Goal: Entertainment & Leisure: Browse casually

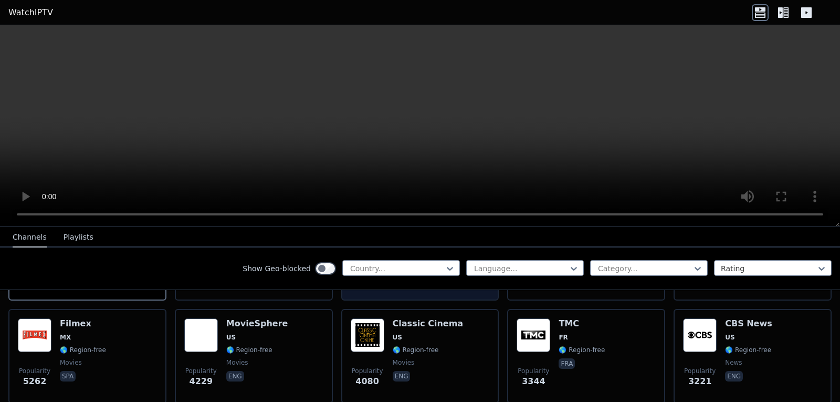
scroll to position [210, 0]
click at [77, 237] on button "Playlists" at bounding box center [79, 237] width 30 height 20
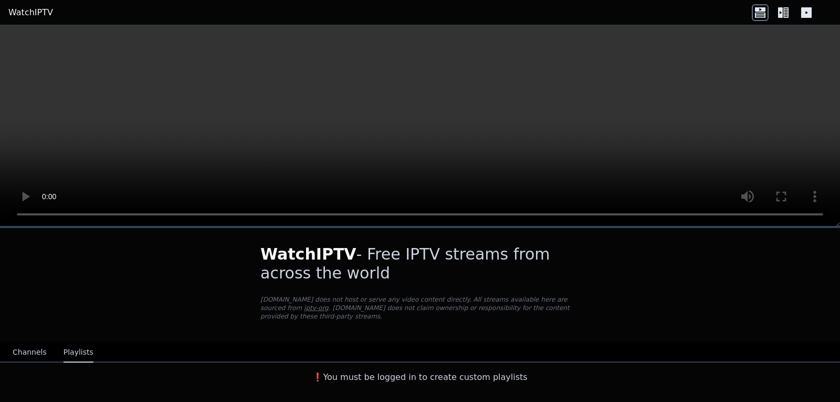
scroll to position [0, 0]
click at [28, 345] on button "Channels" at bounding box center [30, 352] width 34 height 20
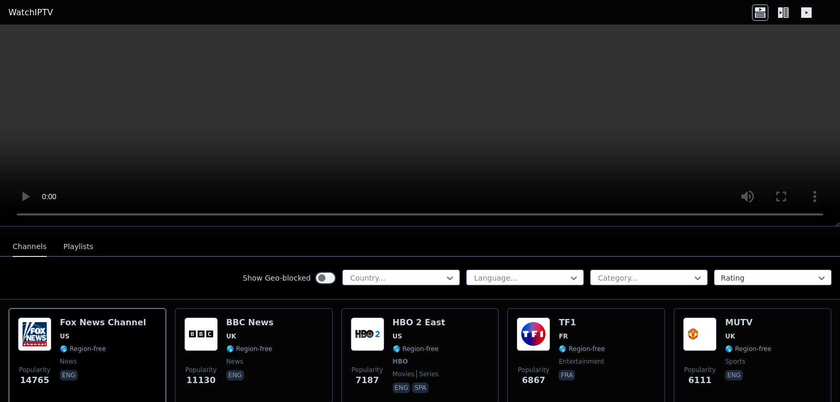
scroll to position [105, 0]
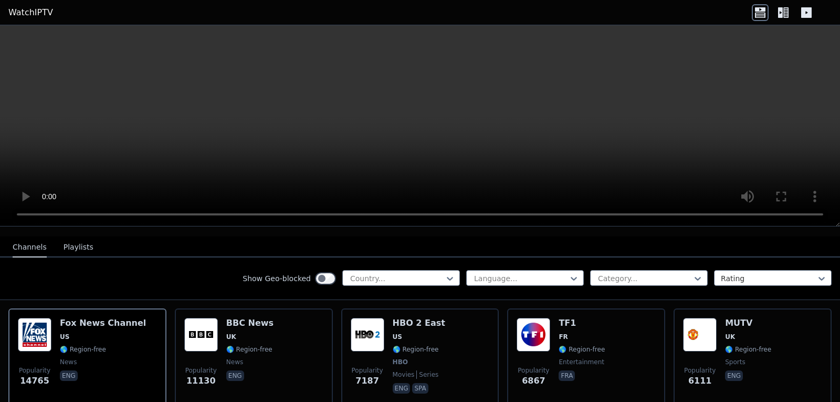
click at [780, 12] on icon at bounding box center [783, 12] width 17 height 17
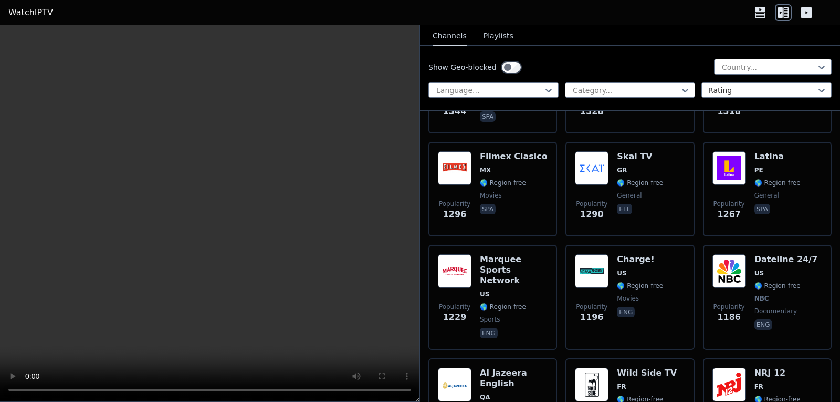
scroll to position [1785, 0]
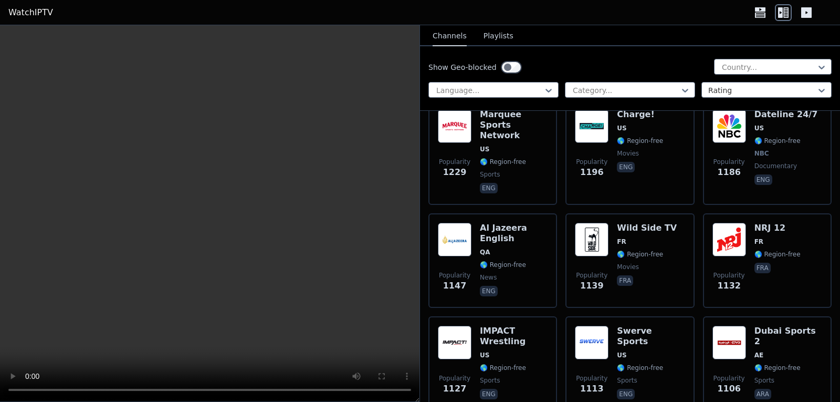
click at [499, 37] on button "Playlists" at bounding box center [499, 36] width 30 height 20
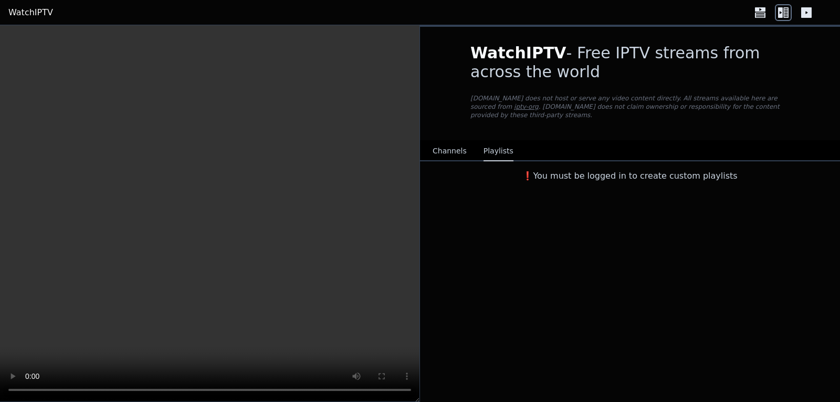
scroll to position [0, 0]
click at [445, 149] on button "Channels" at bounding box center [450, 151] width 34 height 20
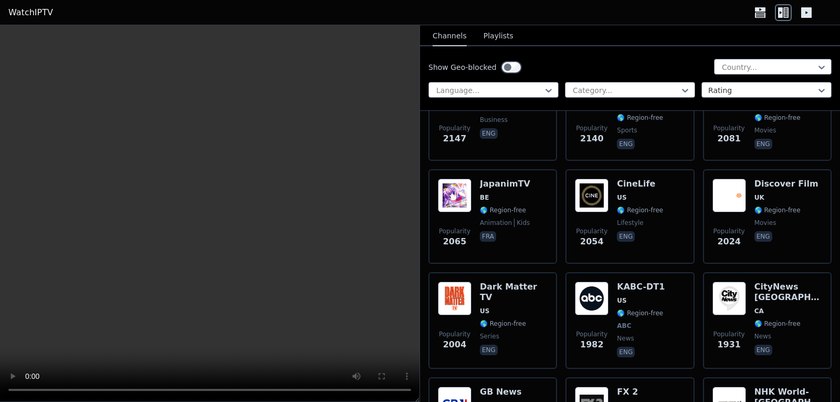
scroll to position [1050, 0]
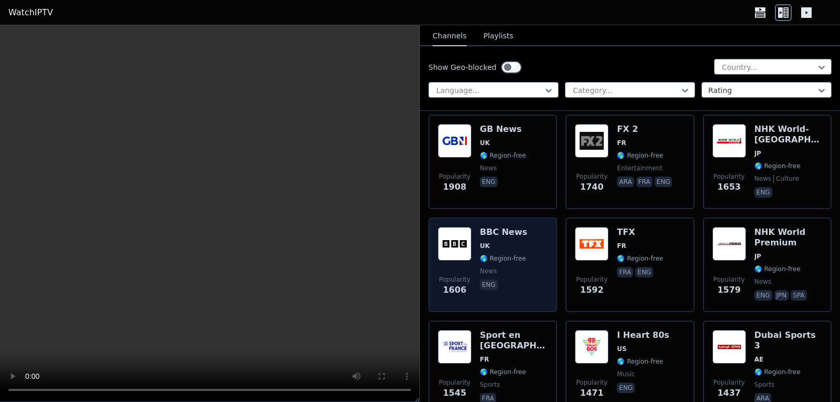
click at [527, 240] on div "Popularity 1606 BBC News UK 🌎 Region-free news eng" at bounding box center [493, 265] width 110 height 76
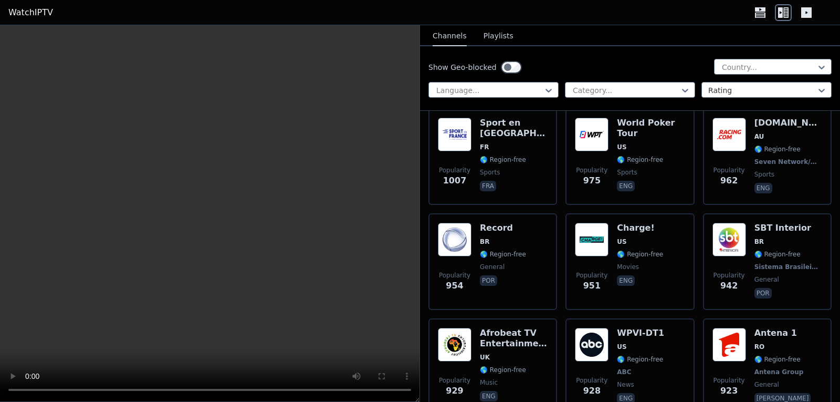
scroll to position [2363, 0]
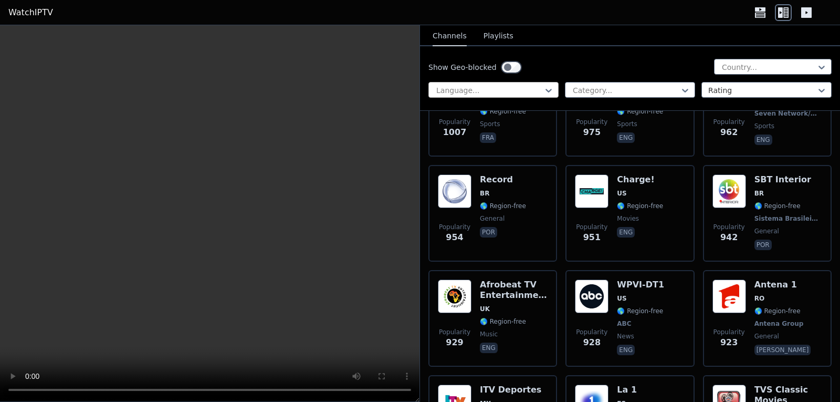
click at [518, 92] on div at bounding box center [489, 90] width 108 height 11
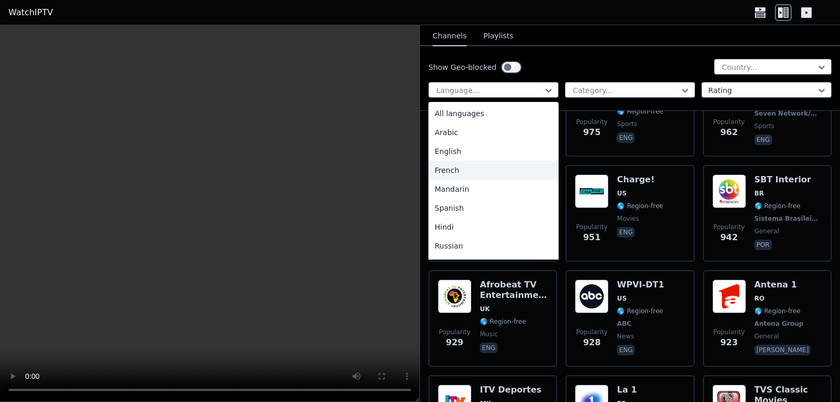
click at [482, 173] on div "French" at bounding box center [493, 170] width 130 height 19
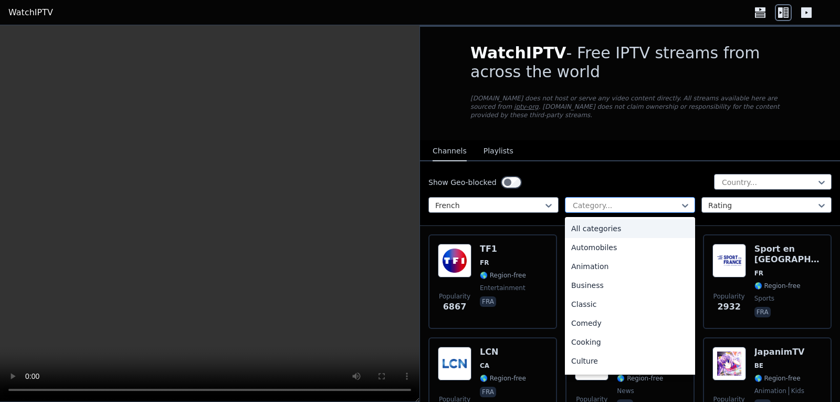
click at [602, 200] on div at bounding box center [626, 205] width 108 height 11
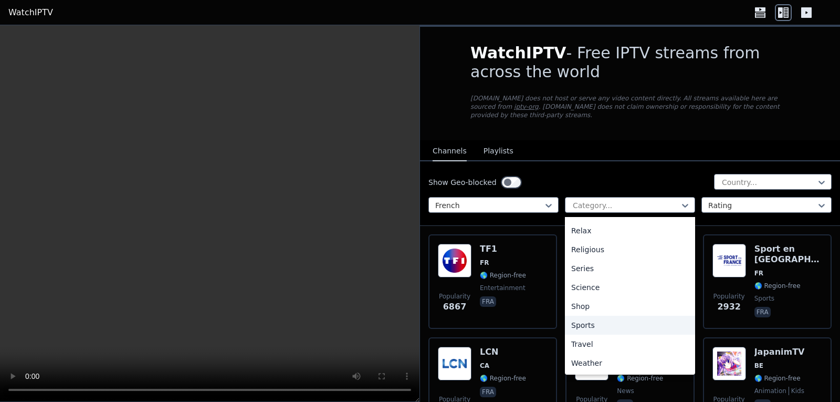
click at [588, 320] on div "Sports" at bounding box center [630, 325] width 130 height 19
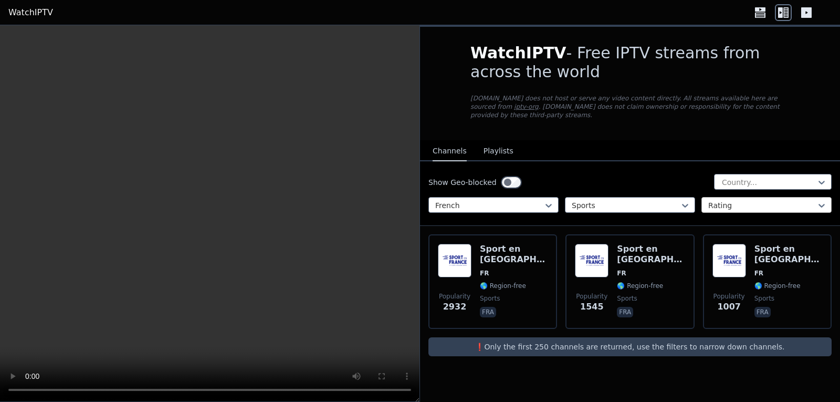
click at [718, 200] on div at bounding box center [762, 205] width 108 height 11
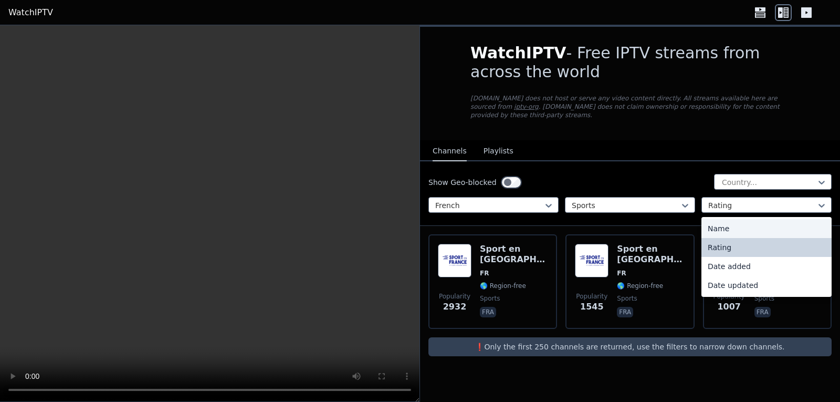
click at [720, 222] on div "Name" at bounding box center [766, 228] width 130 height 19
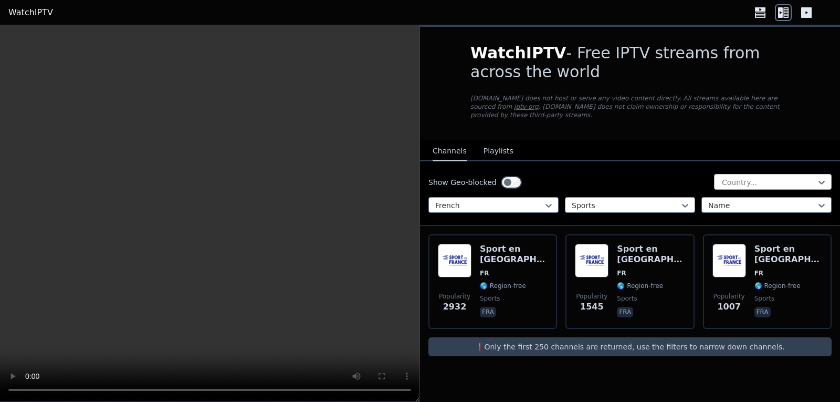
click at [733, 174] on div "Country..." at bounding box center [773, 182] width 118 height 16
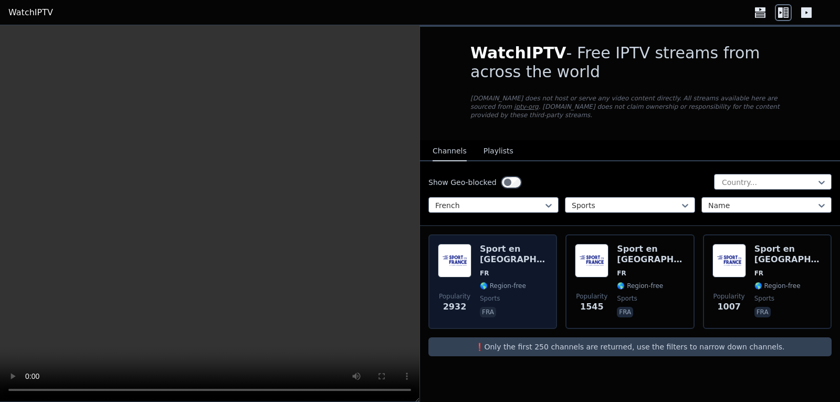
click at [507, 269] on span "FR" at bounding box center [514, 273] width 68 height 8
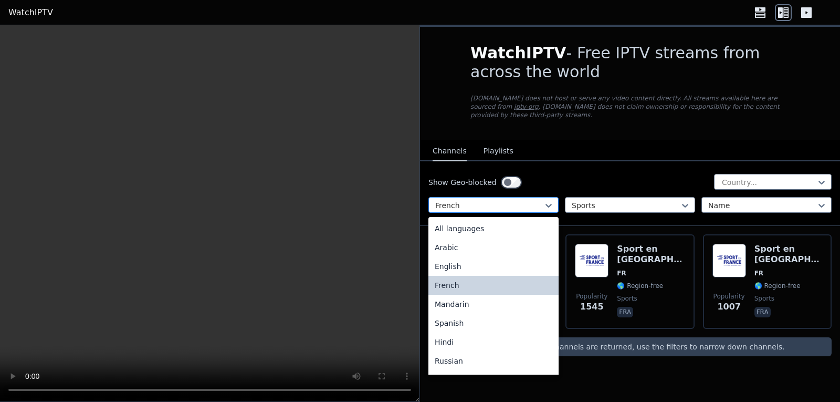
click at [507, 200] on div at bounding box center [489, 205] width 108 height 11
click at [496, 243] on div "Arabic" at bounding box center [493, 247] width 130 height 19
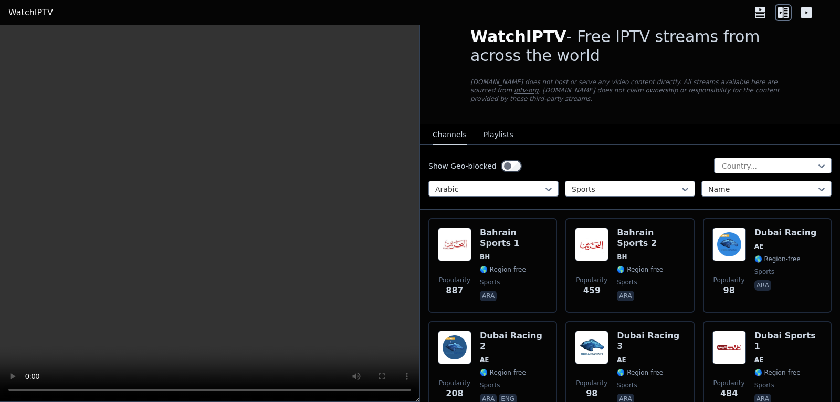
scroll to position [7, 0]
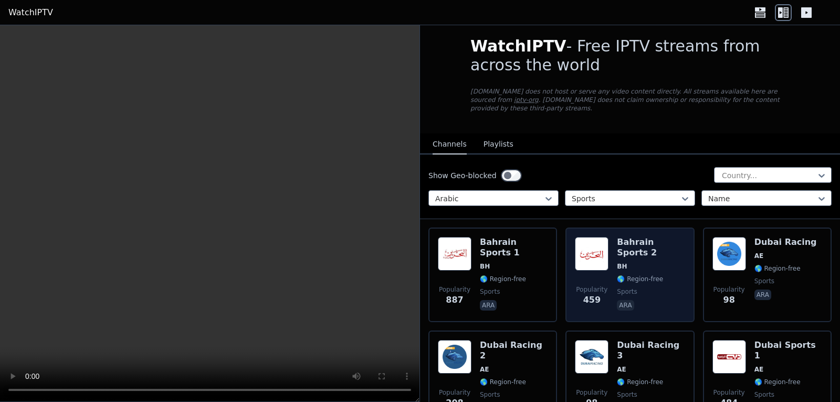
click at [653, 237] on h6 "Bahrain Sports 2" at bounding box center [651, 247] width 68 height 21
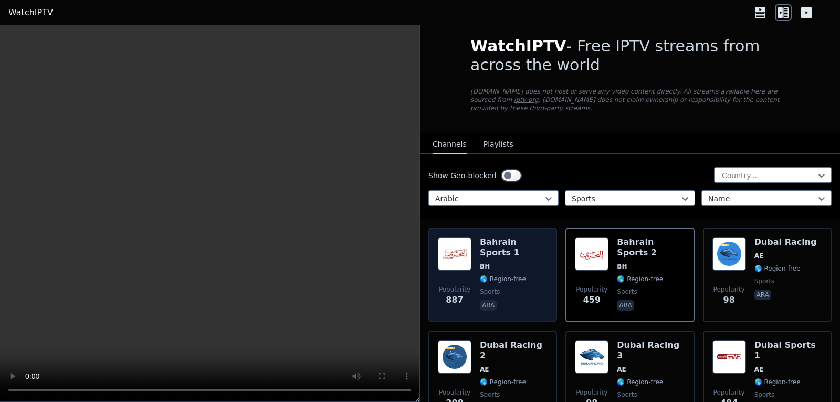
click at [505, 242] on div "Bahrain Sports 1 BH 🌎 Region-free sports ara" at bounding box center [514, 275] width 68 height 76
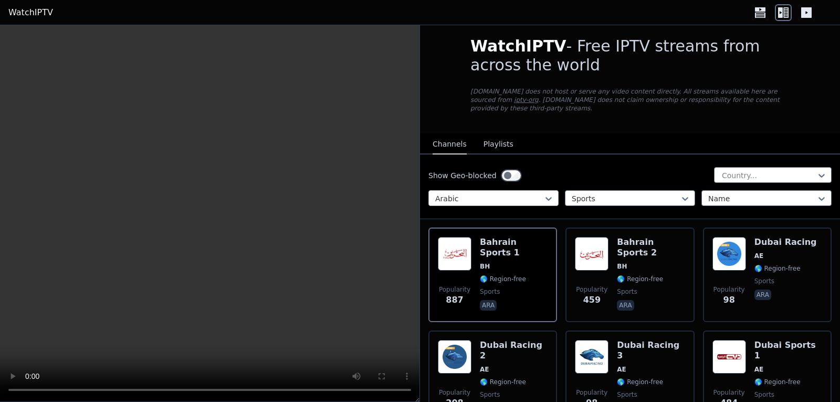
click at [533, 193] on div at bounding box center [489, 198] width 108 height 11
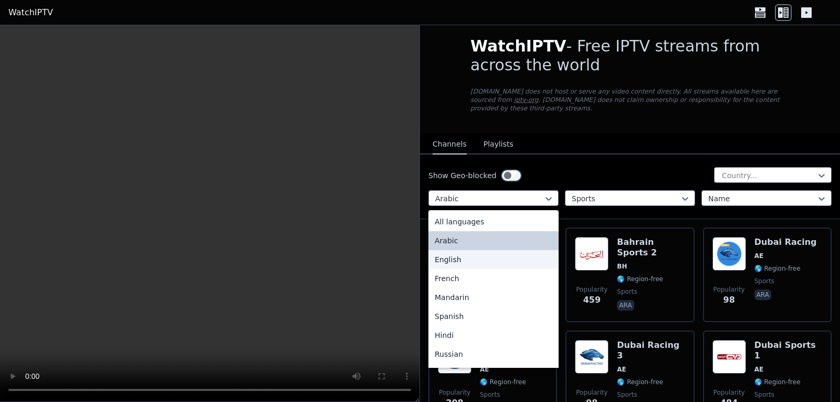
click at [514, 250] on div "English" at bounding box center [493, 259] width 130 height 19
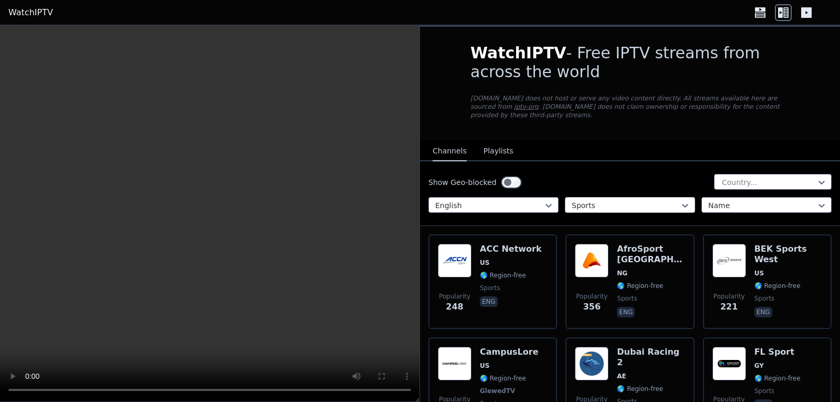
click at [592, 200] on div at bounding box center [626, 205] width 108 height 11
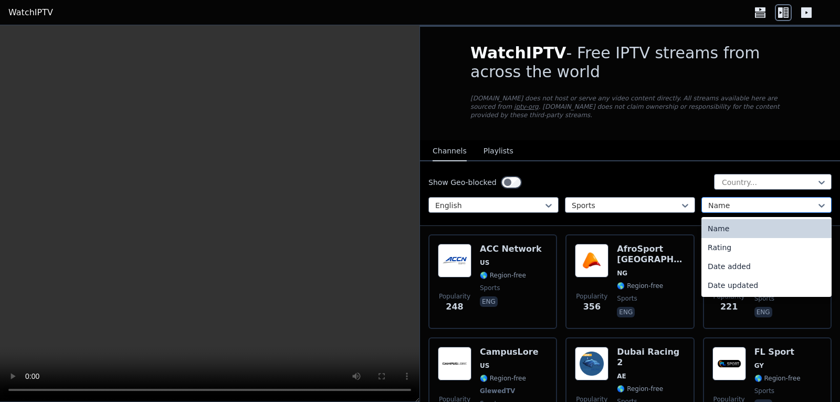
click at [725, 200] on div at bounding box center [762, 205] width 108 height 11
click at [731, 177] on div at bounding box center [769, 182] width 96 height 11
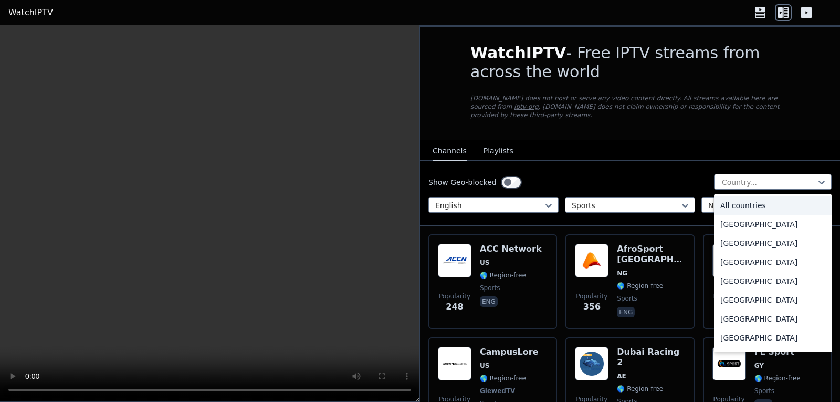
click at [742, 196] on div "All countries" at bounding box center [773, 205] width 118 height 19
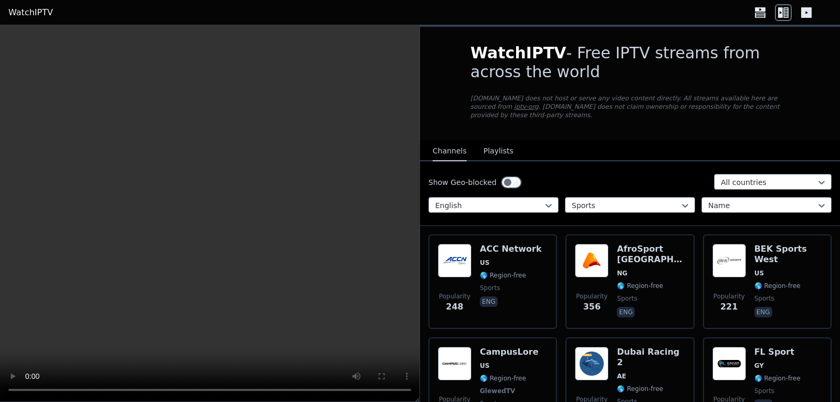
click at [35, 13] on link "WatchIPTV" at bounding box center [30, 12] width 45 height 13
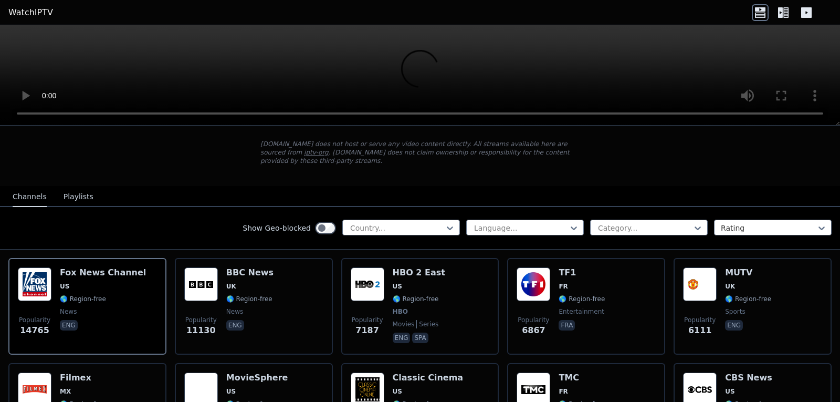
scroll to position [53, 0]
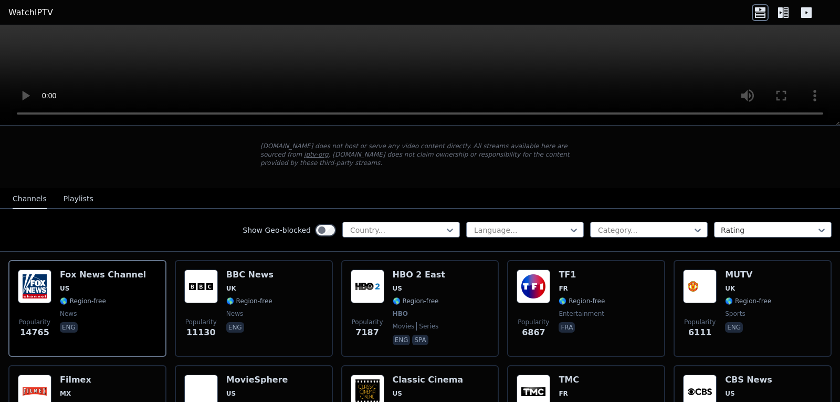
click at [786, 10] on icon at bounding box center [783, 12] width 17 height 17
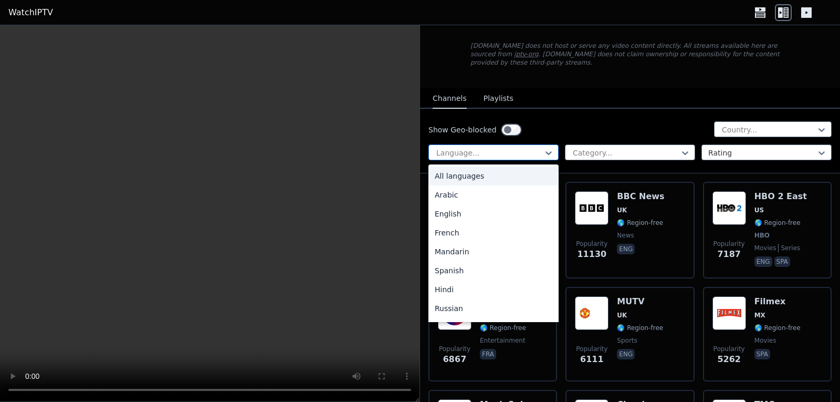
click at [507, 148] on div at bounding box center [489, 153] width 108 height 11
click at [491, 185] on div "Arabic" at bounding box center [493, 194] width 130 height 19
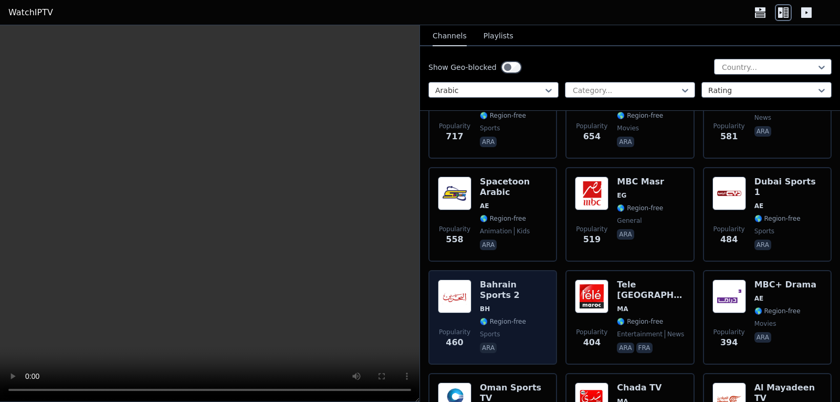
scroll to position [368, 0]
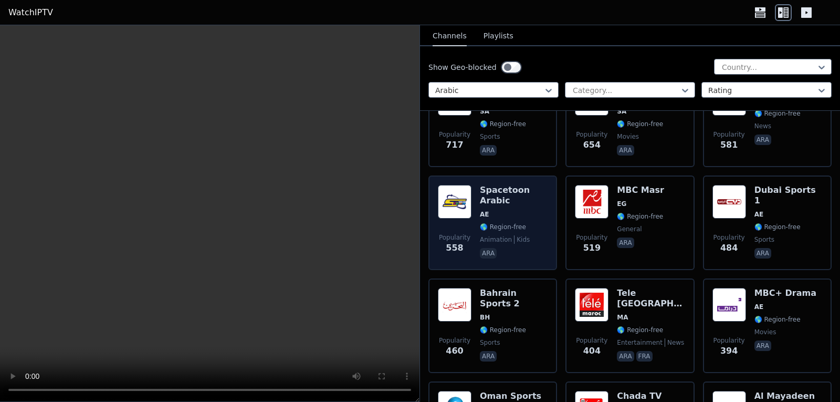
click at [509, 200] on div "Spacetoon Arabic AE 🌎 Region-free animation kids ara" at bounding box center [514, 223] width 68 height 76
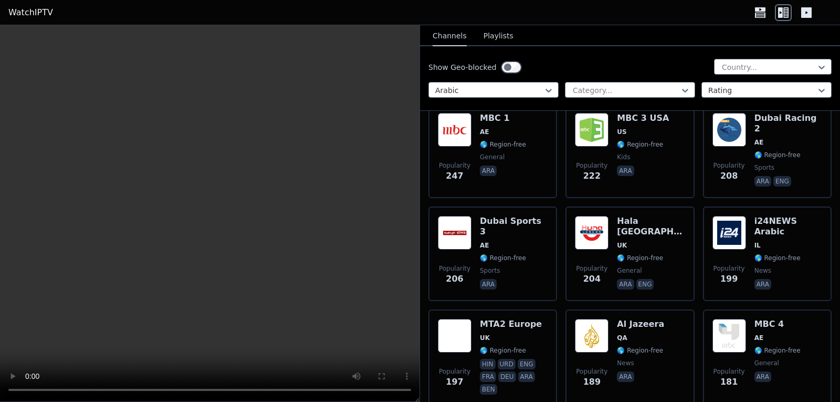
scroll to position [788, 0]
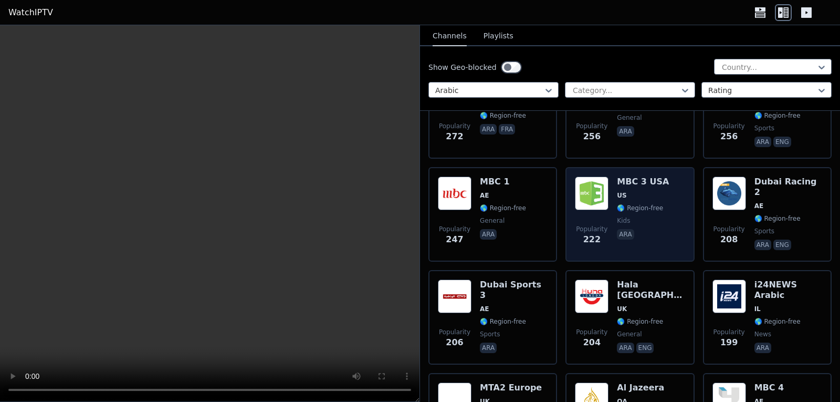
click at [627, 195] on div "MBC 3 [GEOGRAPHIC_DATA] [GEOGRAPHIC_DATA] 🌎 Region-free kids ara" at bounding box center [643, 214] width 52 height 76
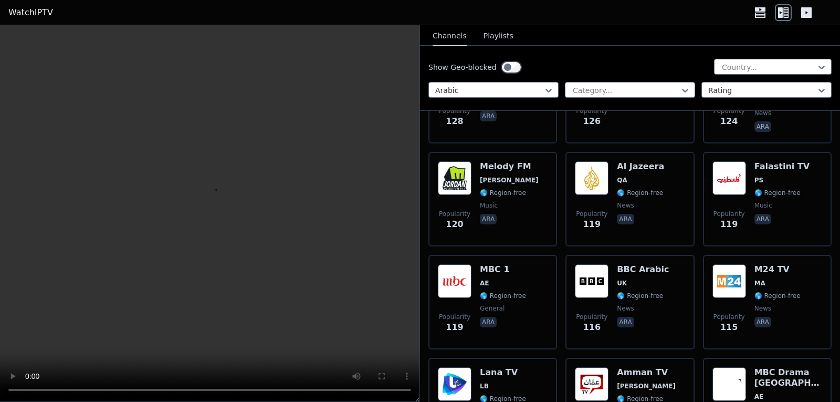
scroll to position [1733, 0]
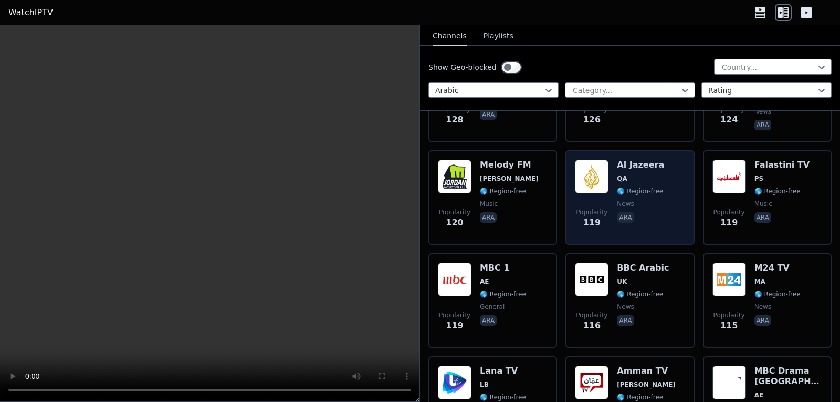
click at [663, 163] on div "Popularity 119 Al Jazeera QA 🌎 Region-free news ara" at bounding box center [630, 198] width 110 height 76
click at [613, 165] on div "Popularity 119 Al Jazeera QA 🌎 Region-free news ara" at bounding box center [630, 198] width 110 height 76
click at [619, 212] on p "ara" at bounding box center [625, 217] width 17 height 11
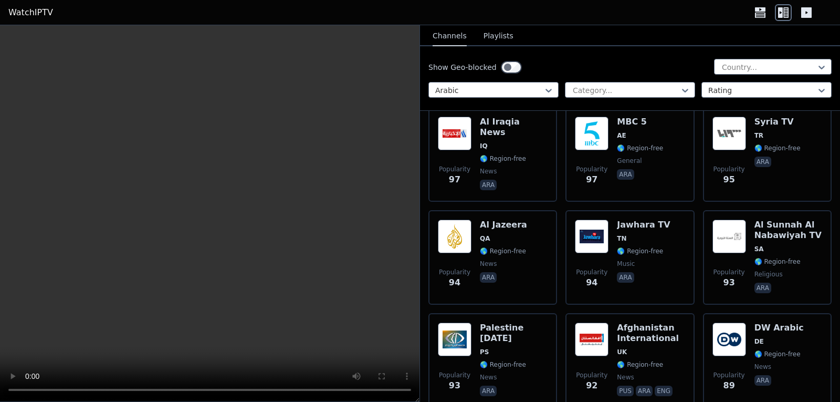
scroll to position [2310, 0]
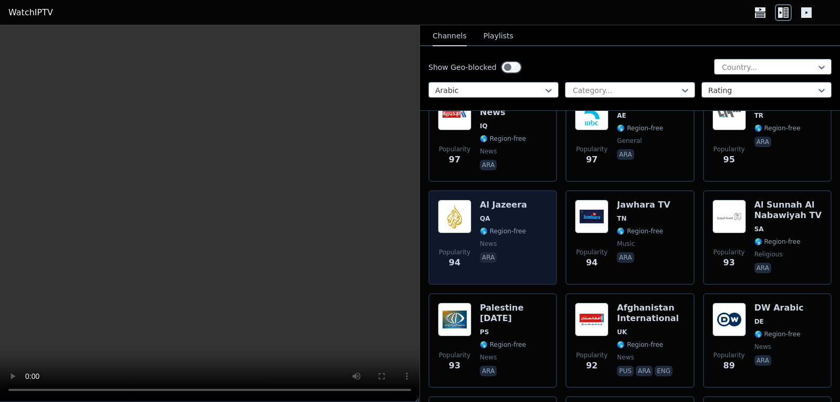
click at [479, 208] on div "Popularity 94 Al Jazeera QA 🌎 Region-free news ara" at bounding box center [493, 238] width 110 height 76
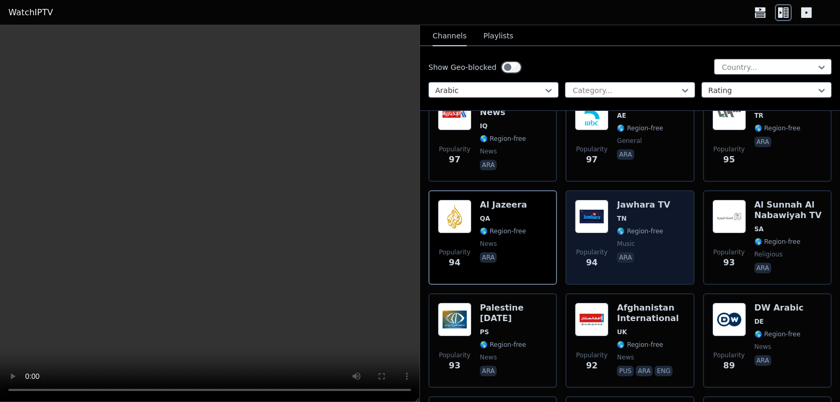
click at [642, 200] on h6 "Jawhara TV" at bounding box center [643, 205] width 53 height 11
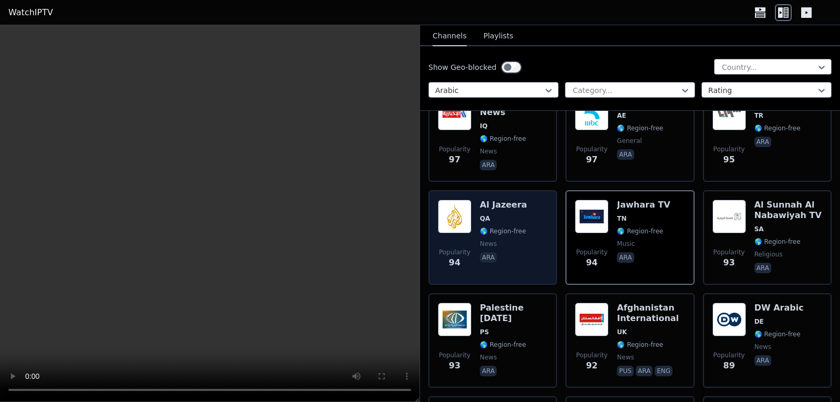
click at [503, 215] on div "Al Jazeera QA 🌎 Region-free news ara" at bounding box center [503, 238] width 47 height 76
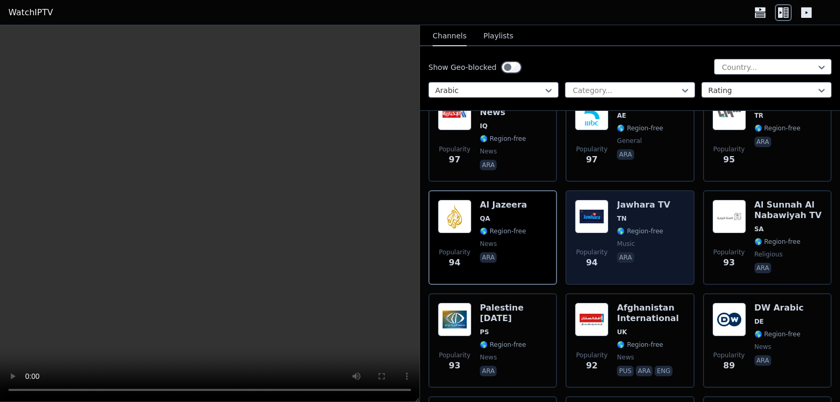
click at [653, 214] on span "TN" at bounding box center [643, 218] width 53 height 8
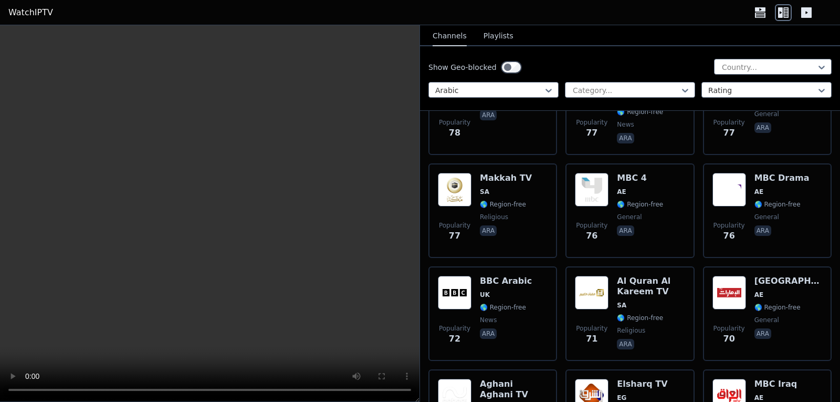
scroll to position [2993, 0]
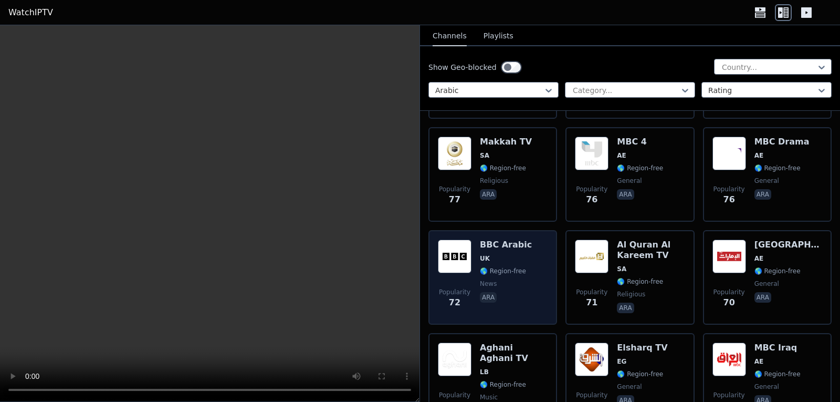
click at [514, 254] on span "UK" at bounding box center [506, 258] width 52 height 8
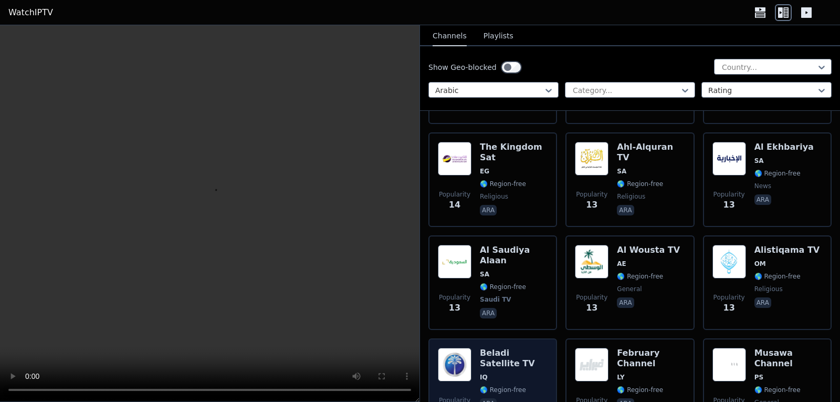
scroll to position [8269, 0]
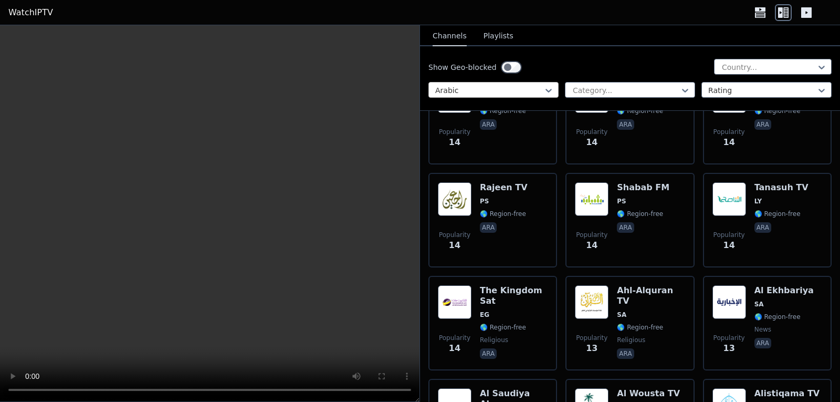
click at [486, 91] on div at bounding box center [489, 90] width 108 height 11
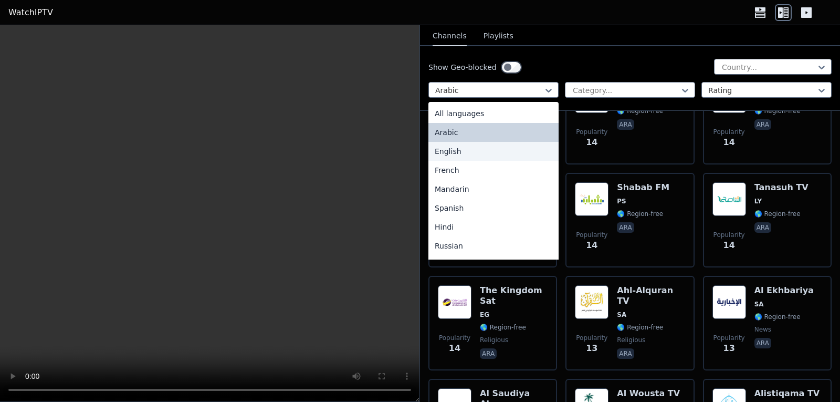
click at [485, 154] on div "English" at bounding box center [493, 151] width 130 height 19
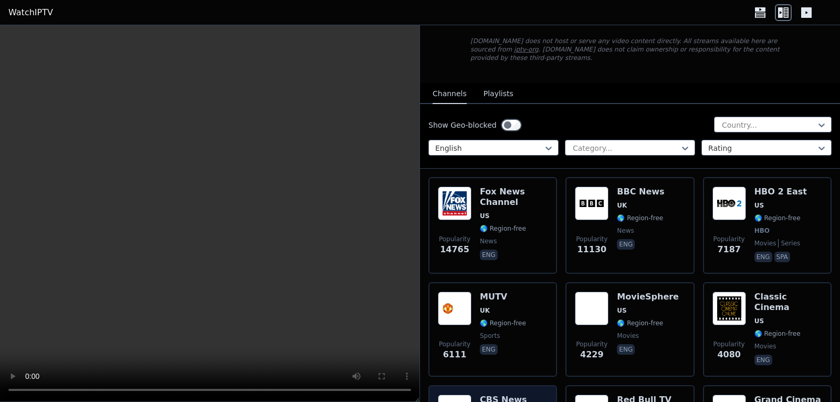
scroll to position [53, 0]
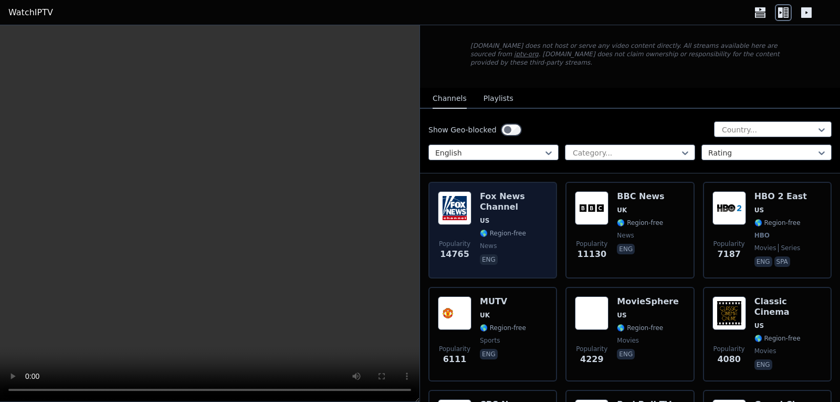
click at [516, 216] on span "US" at bounding box center [514, 220] width 68 height 8
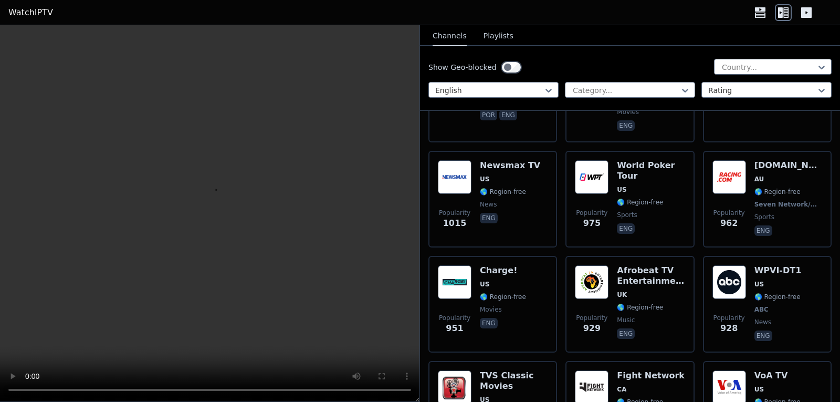
scroll to position [1470, 0]
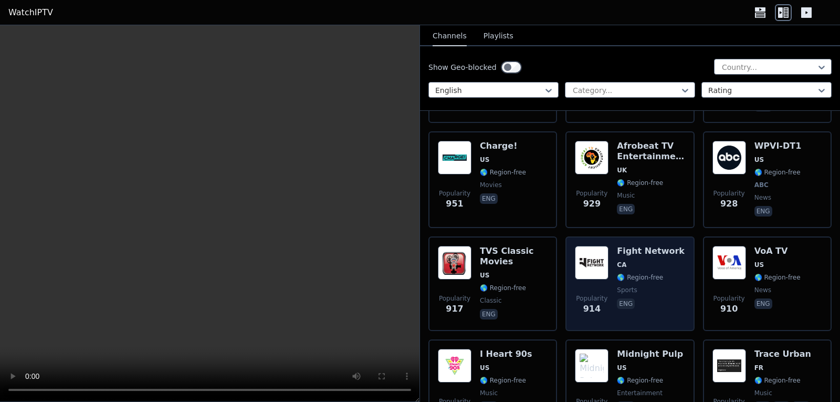
click at [632, 246] on h6 "Fight Network" at bounding box center [651, 251] width 68 height 11
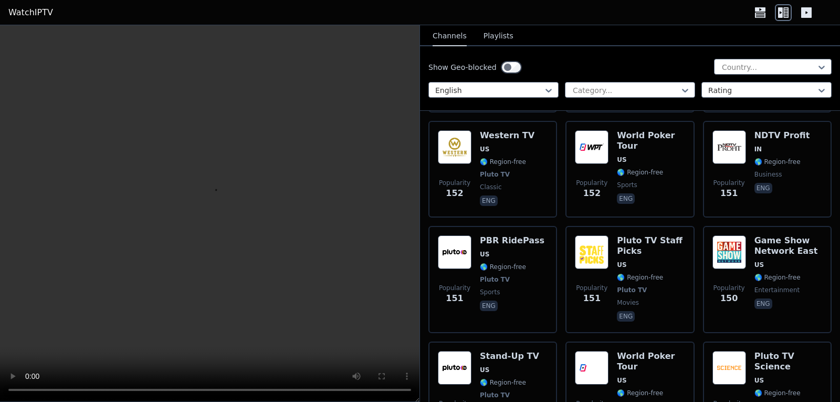
scroll to position [8901, 0]
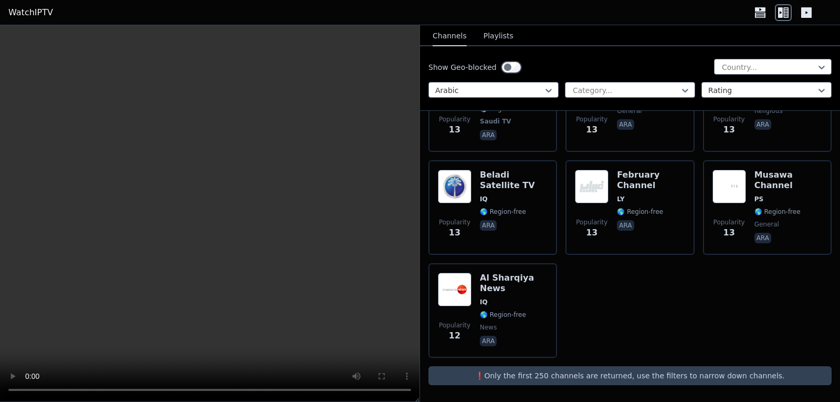
scroll to position [8531, 0]
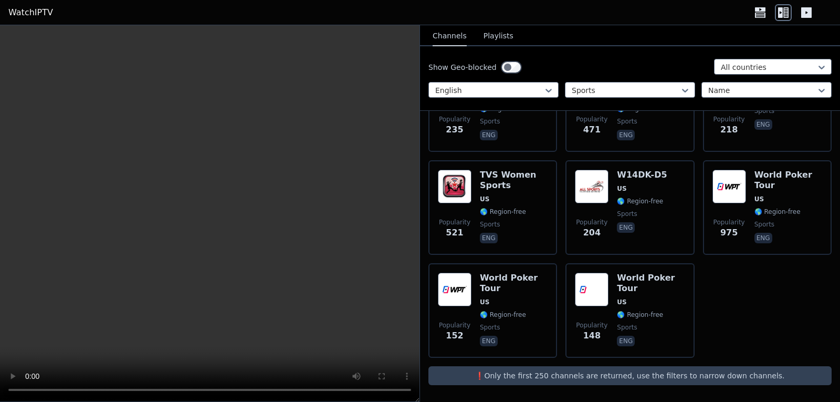
scroll to position [1515, 0]
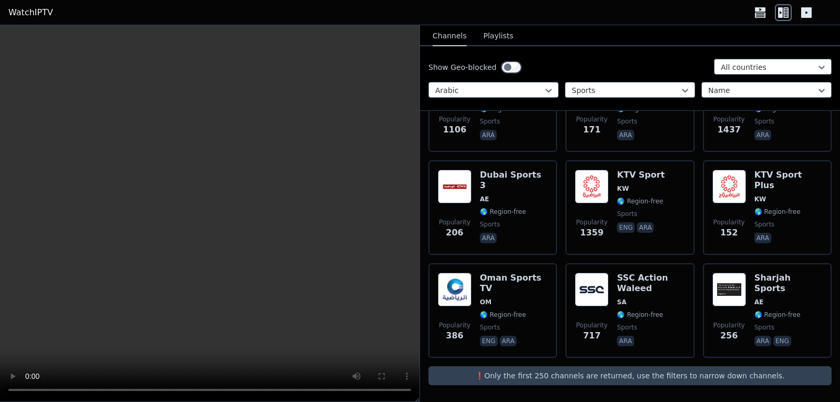
scroll to position [374, 0]
